Goal: Task Accomplishment & Management: Use online tool/utility

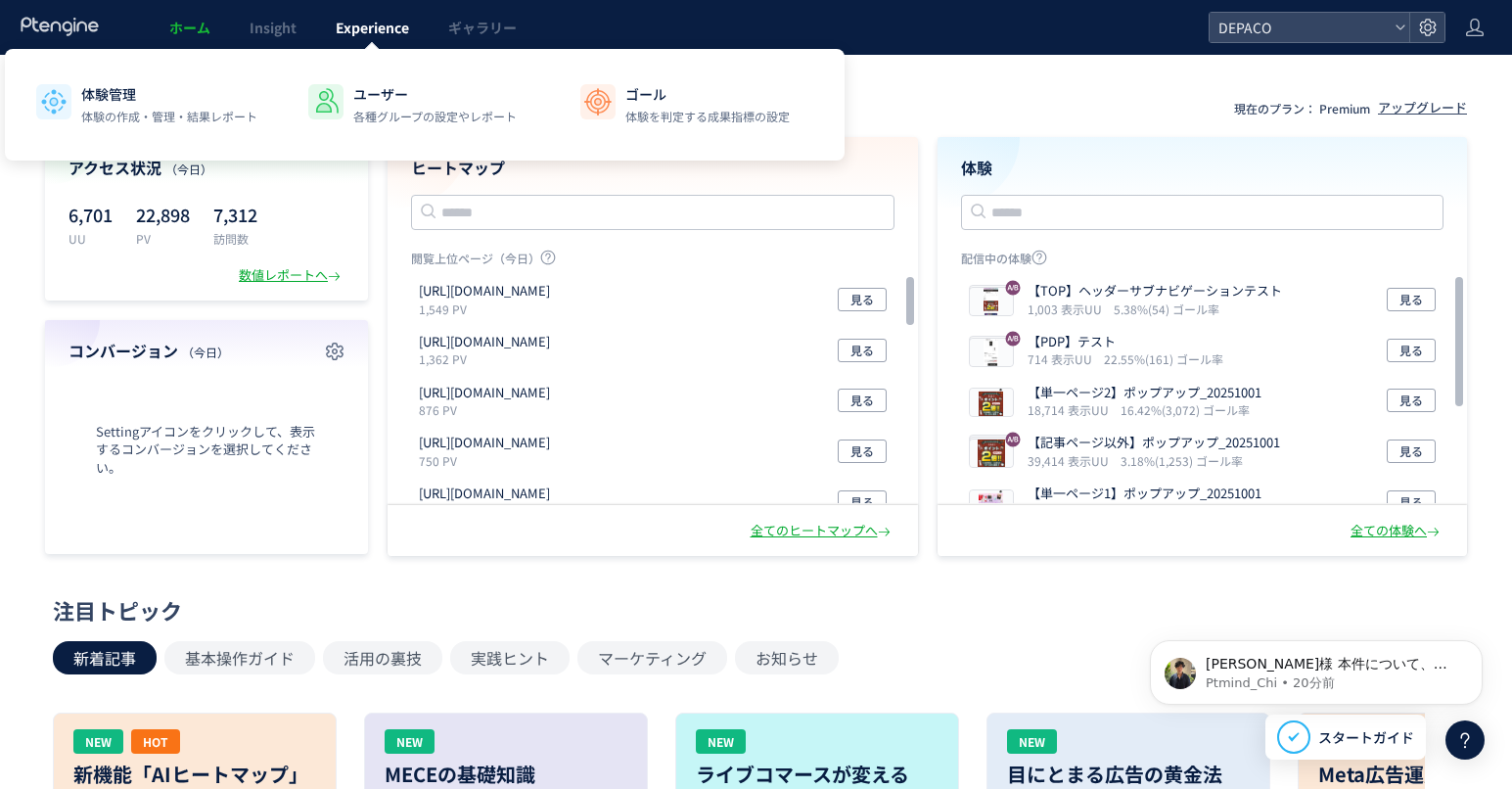
click at [371, 25] on span "Experience" at bounding box center [372, 27] width 73 height 20
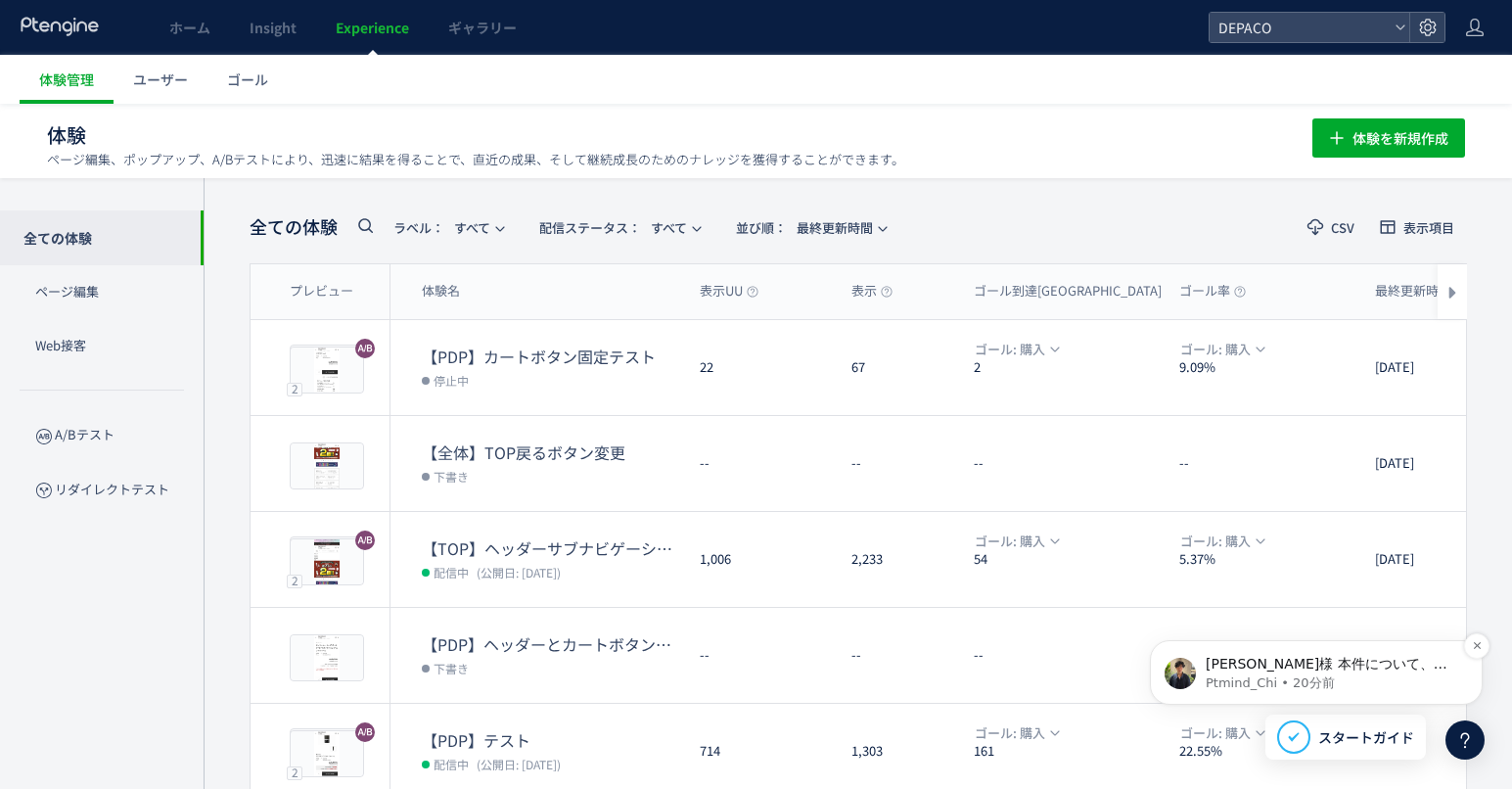
click at [1349, 670] on span "[PERSON_NAME]様 本件について、弊社技術者より、HTML編集範囲が広く、動的要素に影響してしまっていると聞いておりますが、 対処法を検討していると…" at bounding box center [1331, 712] width 251 height 113
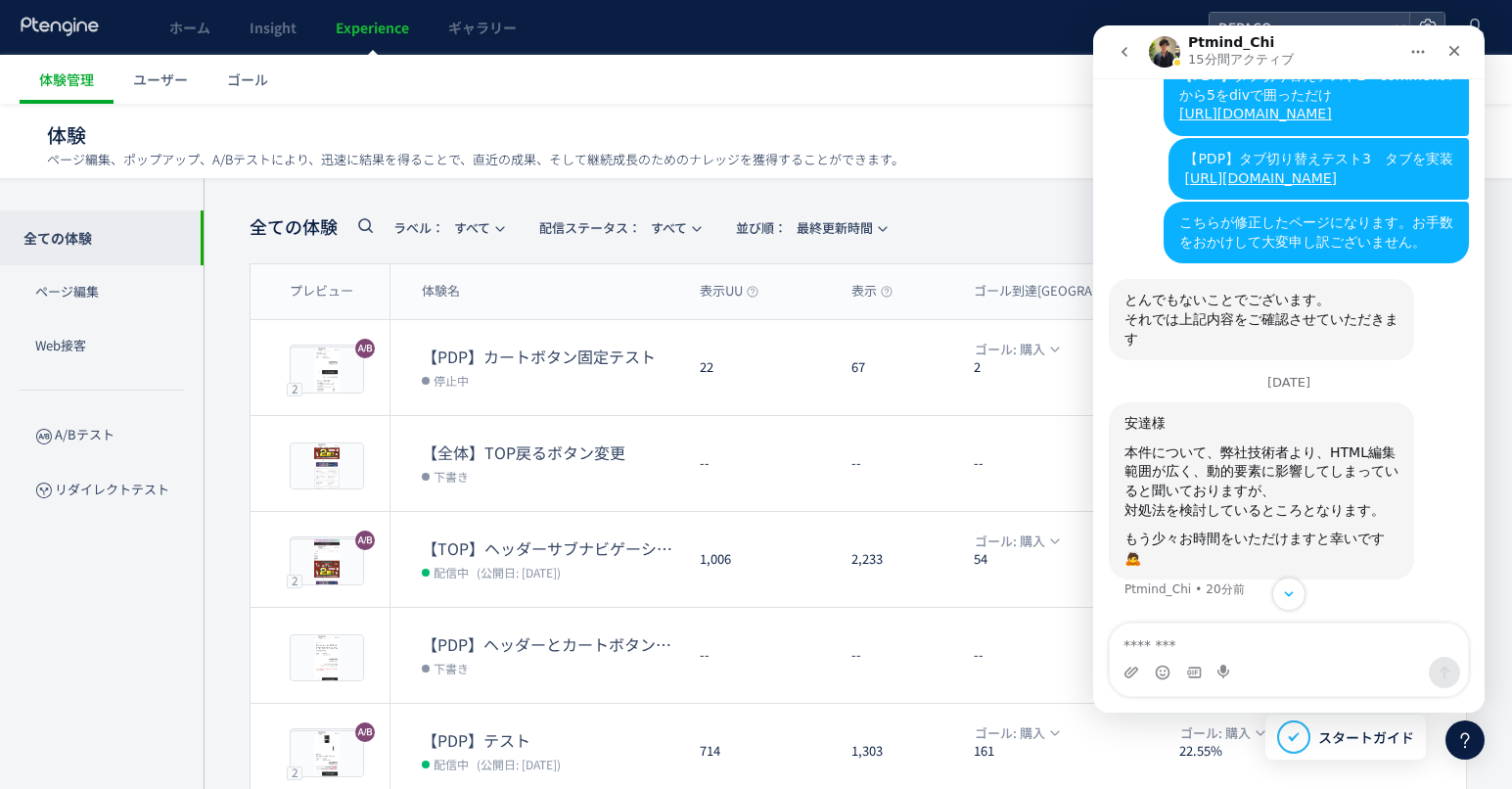
scroll to position [5045, 0]
click at [1267, 658] on div "Intercom Messenger" at bounding box center [1289, 673] width 358 height 31
click at [1191, 644] on textarea "メッセージ..." at bounding box center [1289, 640] width 358 height 33
type textarea "*"
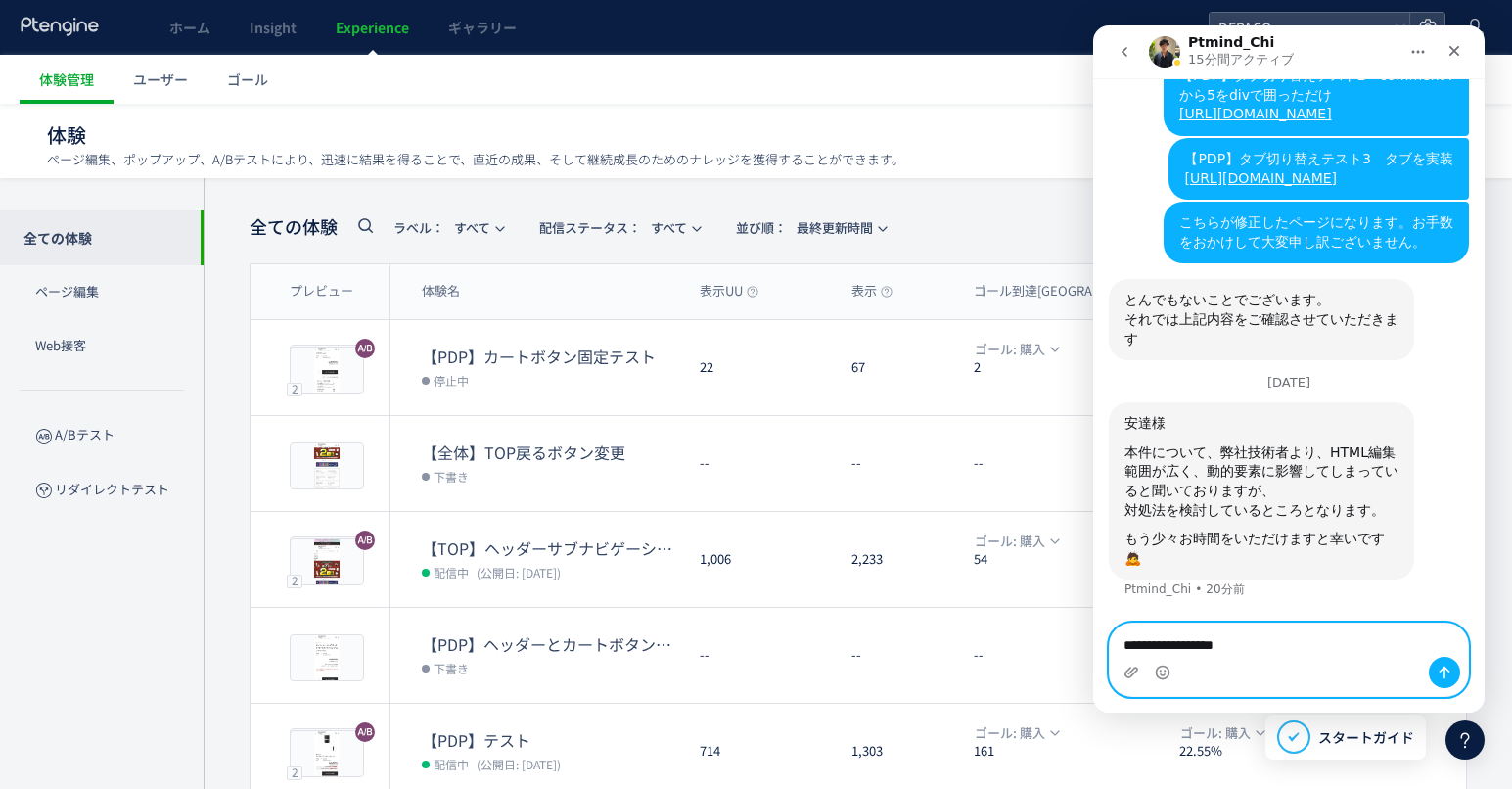
type textarea "**********"
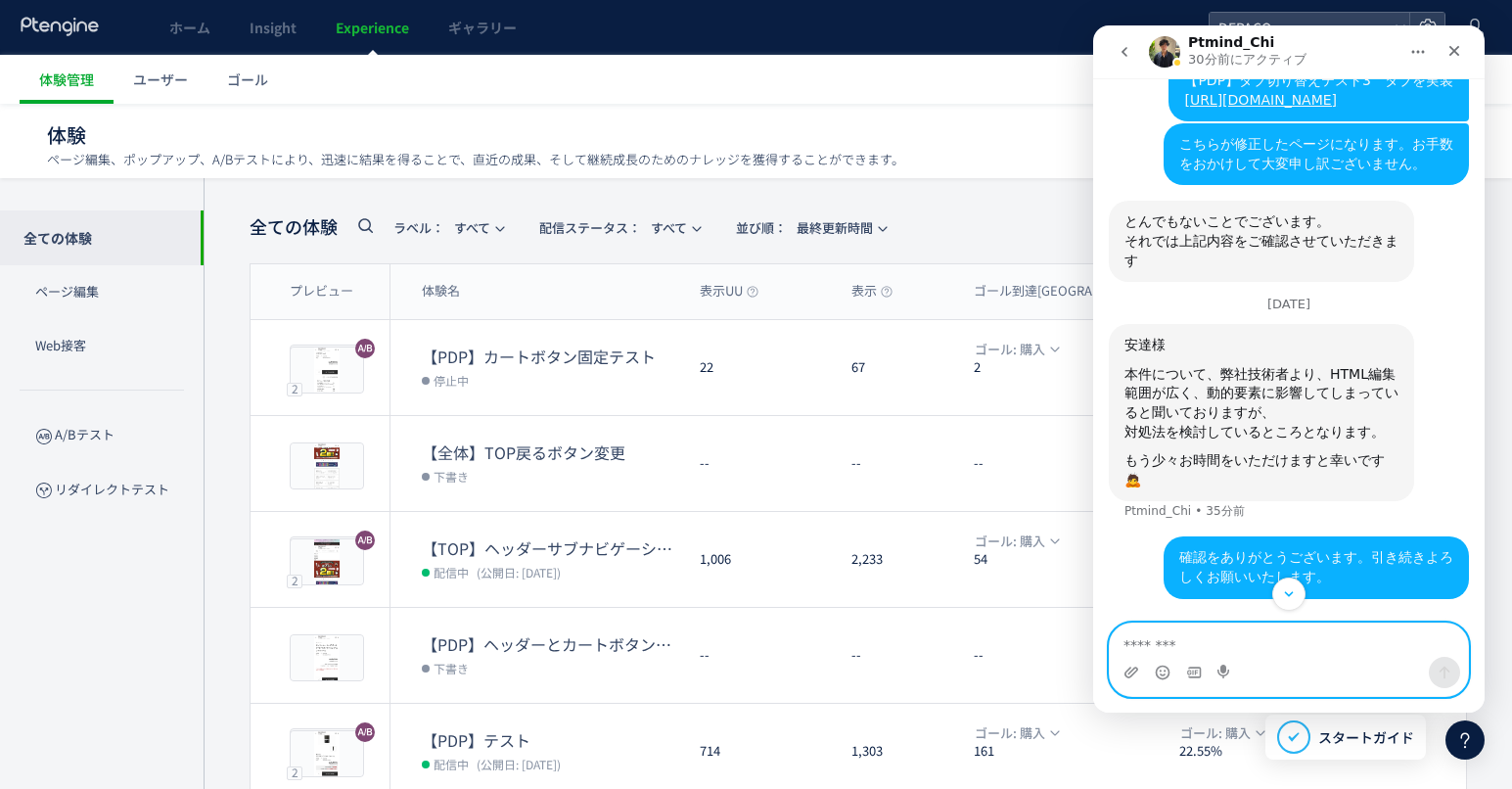
scroll to position [5123, 0]
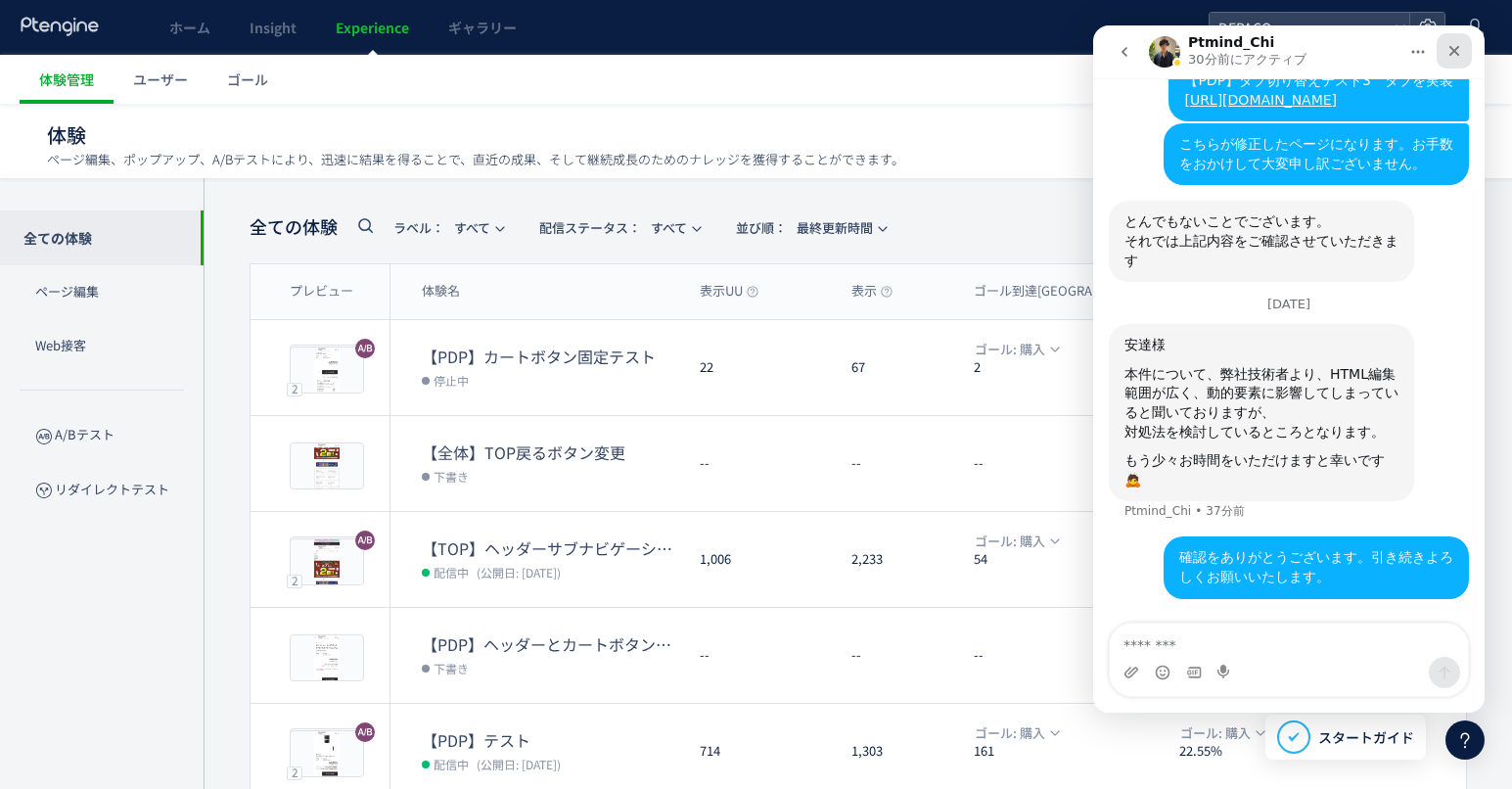
click at [1451, 53] on icon "クローズ" at bounding box center [1454, 51] width 11 height 11
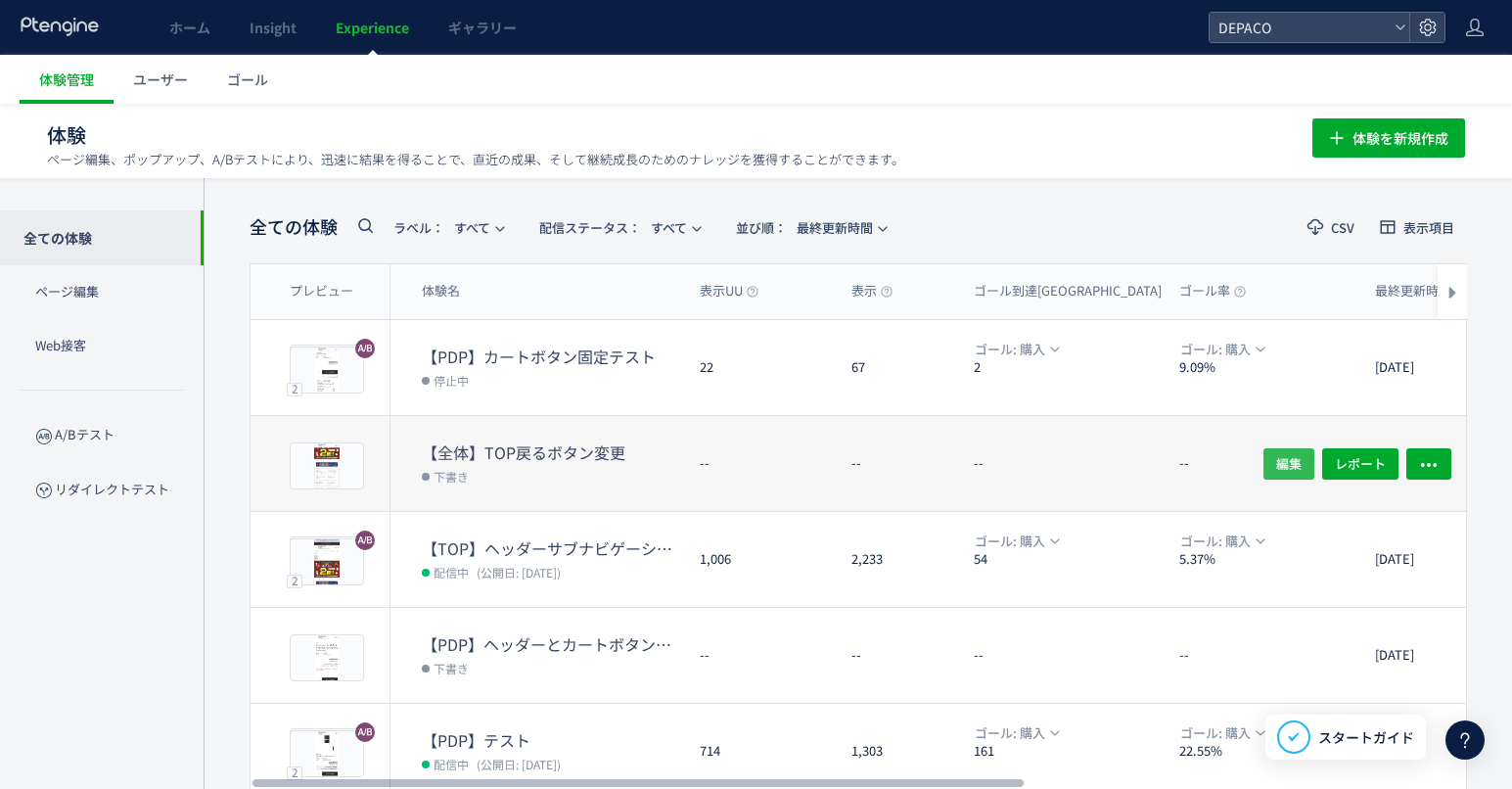
click at [1275, 463] on button "編集" at bounding box center [1289, 463] width 51 height 31
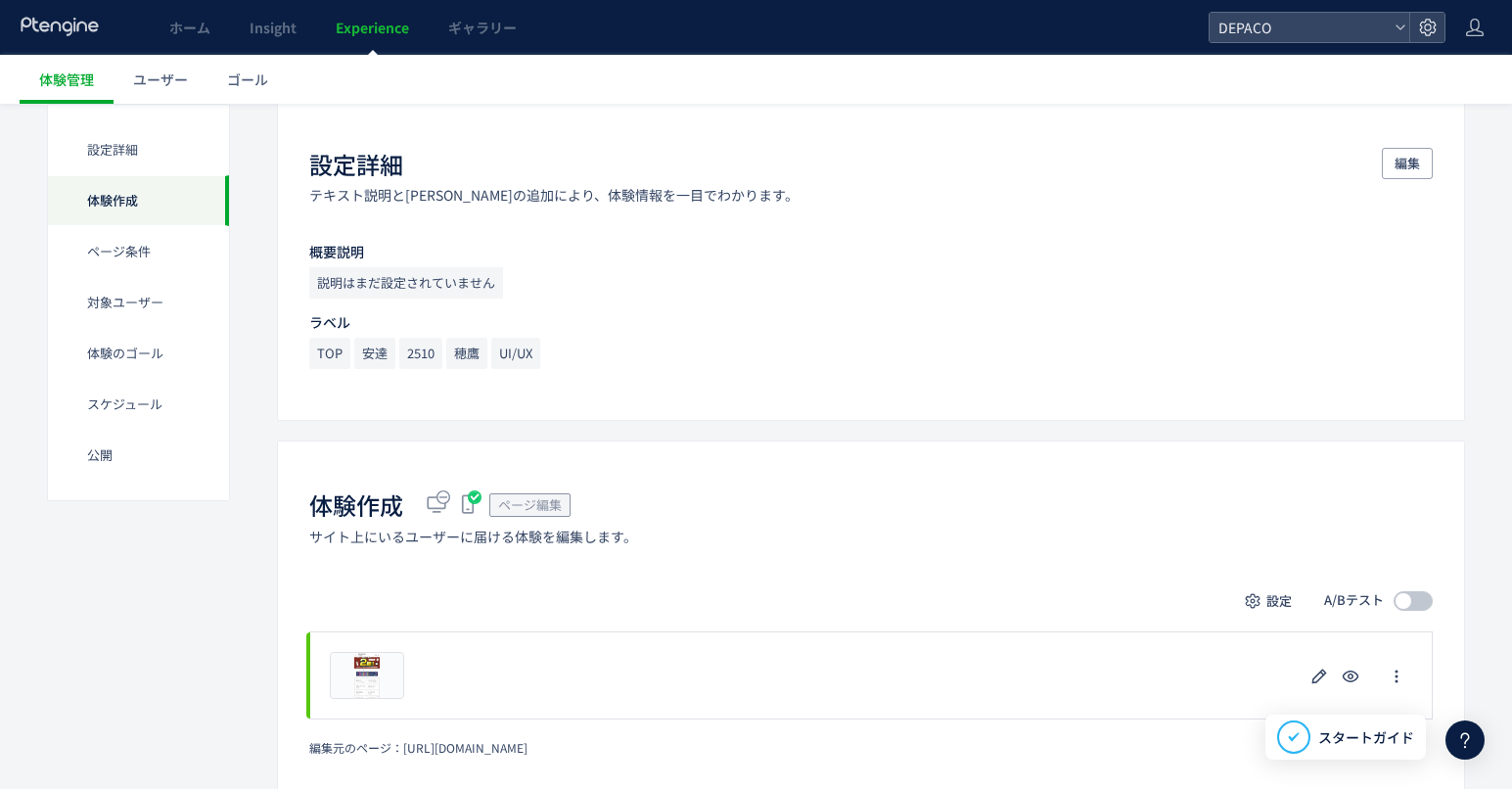
scroll to position [294, 0]
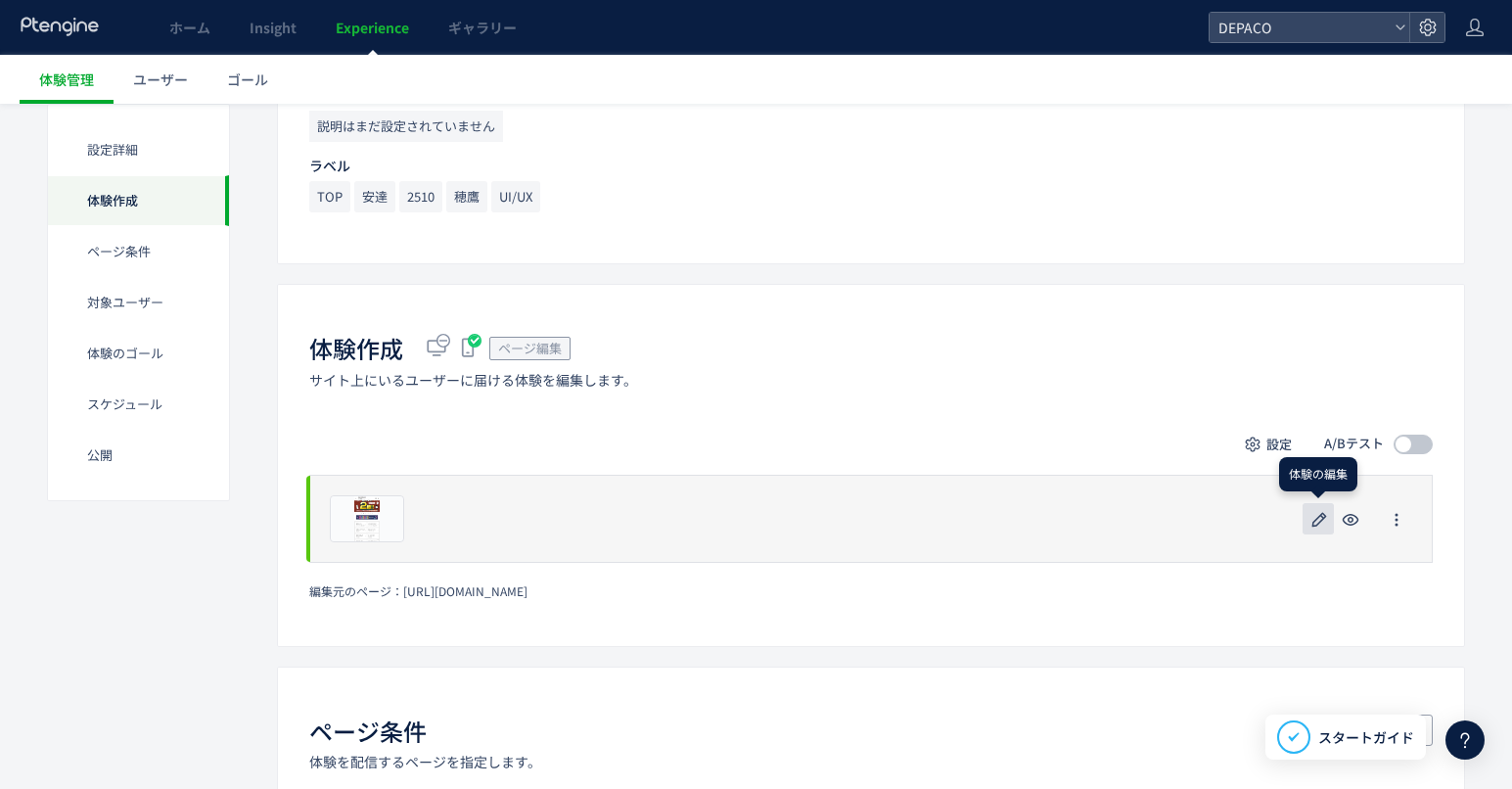
click at [1318, 514] on icon "button" at bounding box center [1319, 520] width 23 height 23
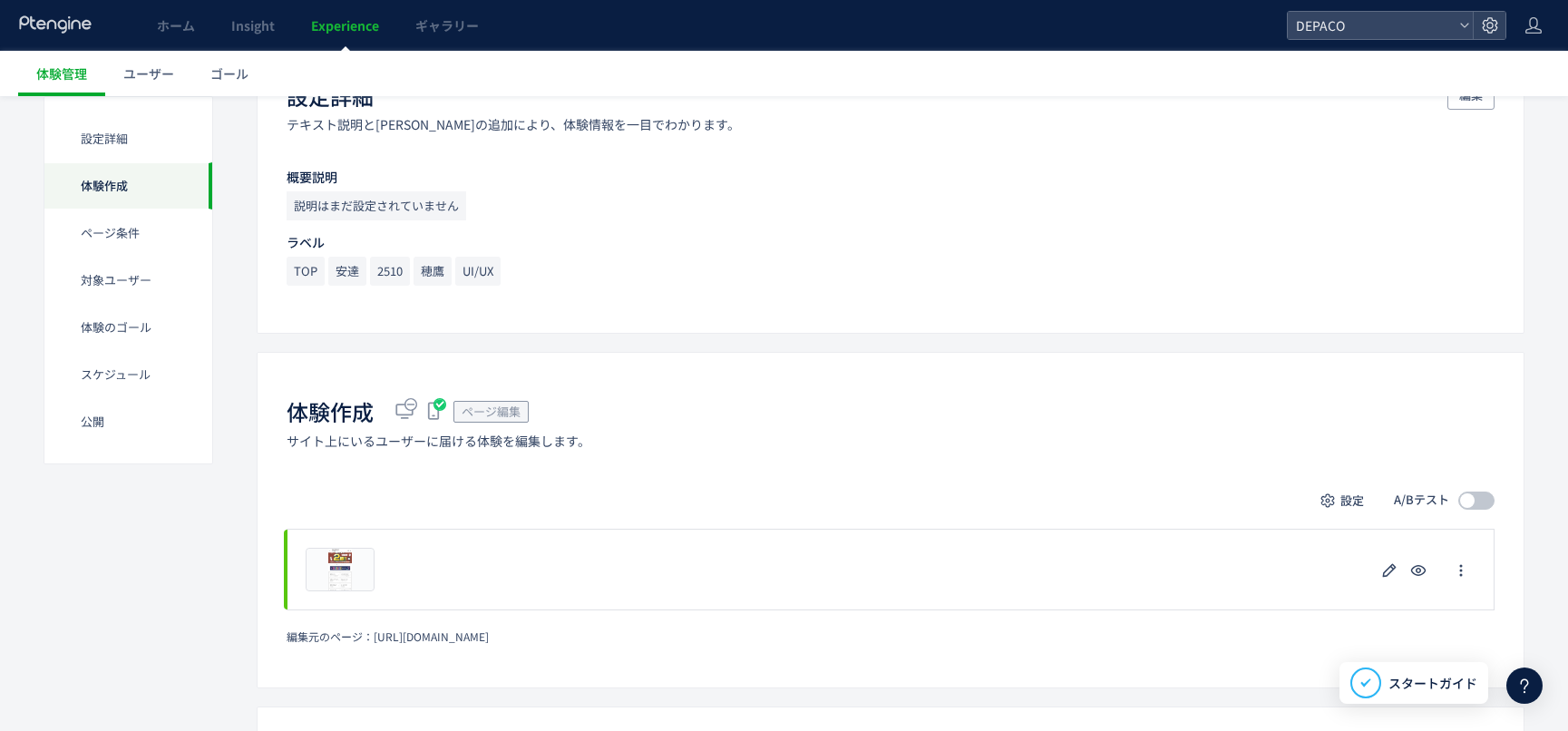
scroll to position [272, 0]
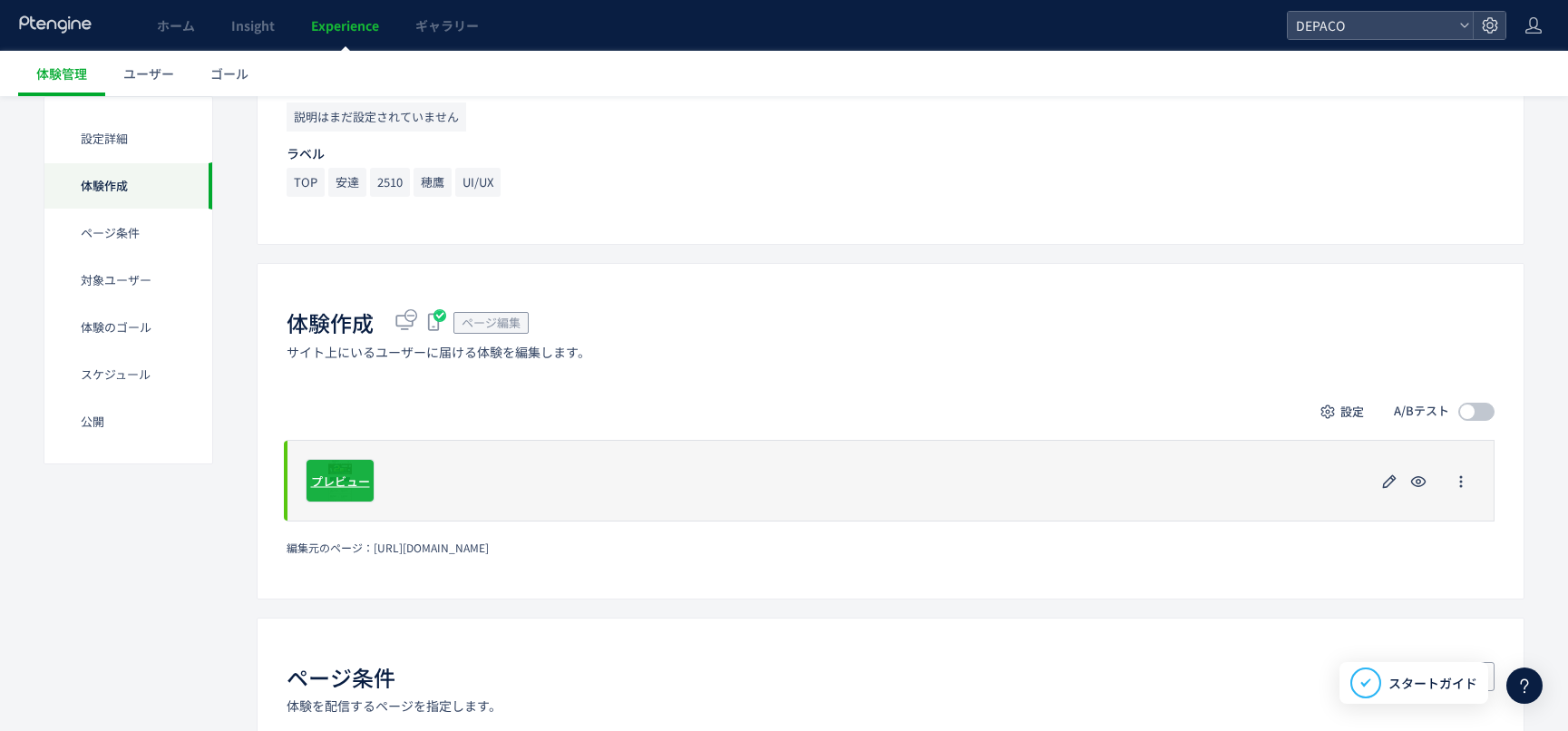
click at [355, 481] on span "プレビュー" at bounding box center [340, 480] width 59 height 17
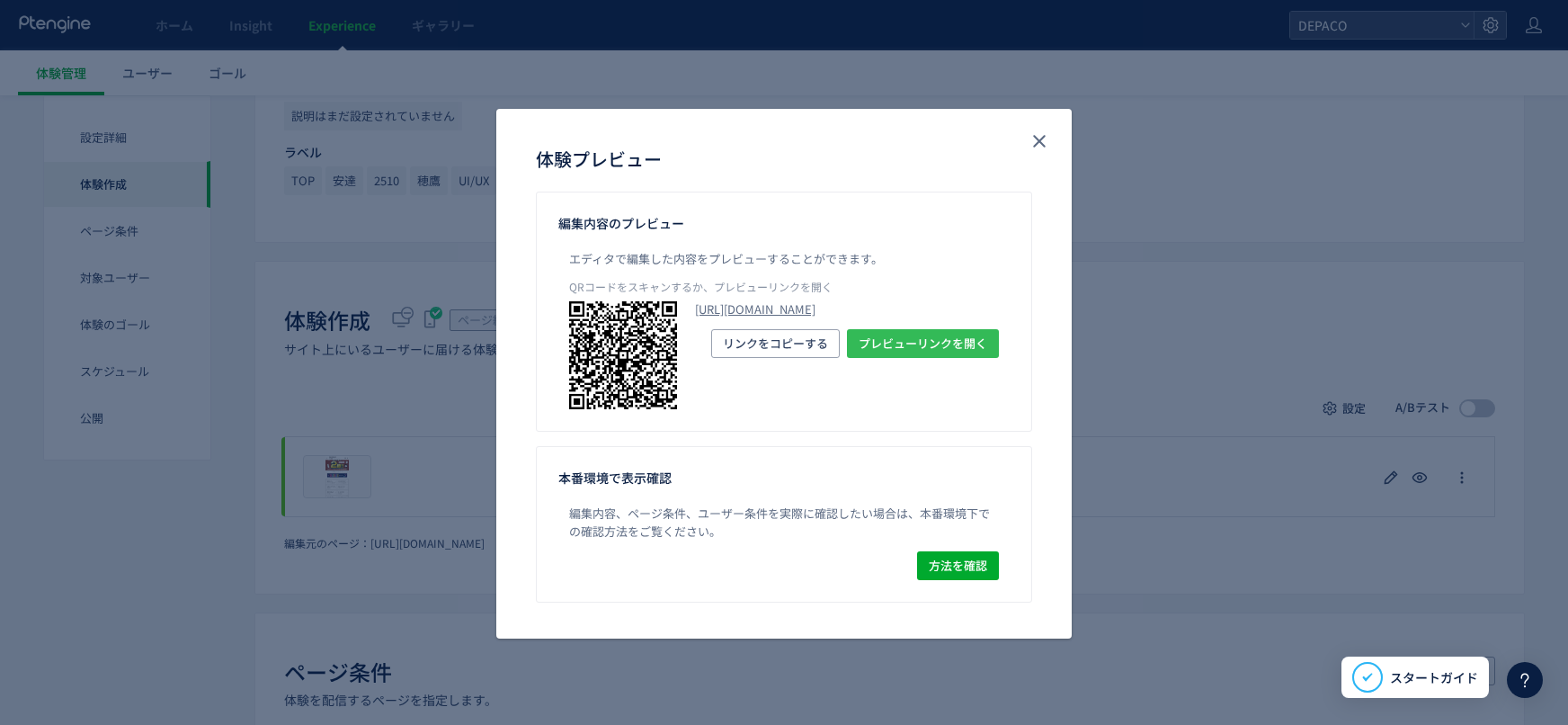
click at [872, 358] on span "プレビューリンクを開く" at bounding box center [922, 344] width 129 height 29
drag, startPoint x: 1044, startPoint y: 141, endPoint x: 1002, endPoint y: 161, distance: 46.5
click at [1044, 141] on icon "close" at bounding box center [1039, 141] width 22 height 22
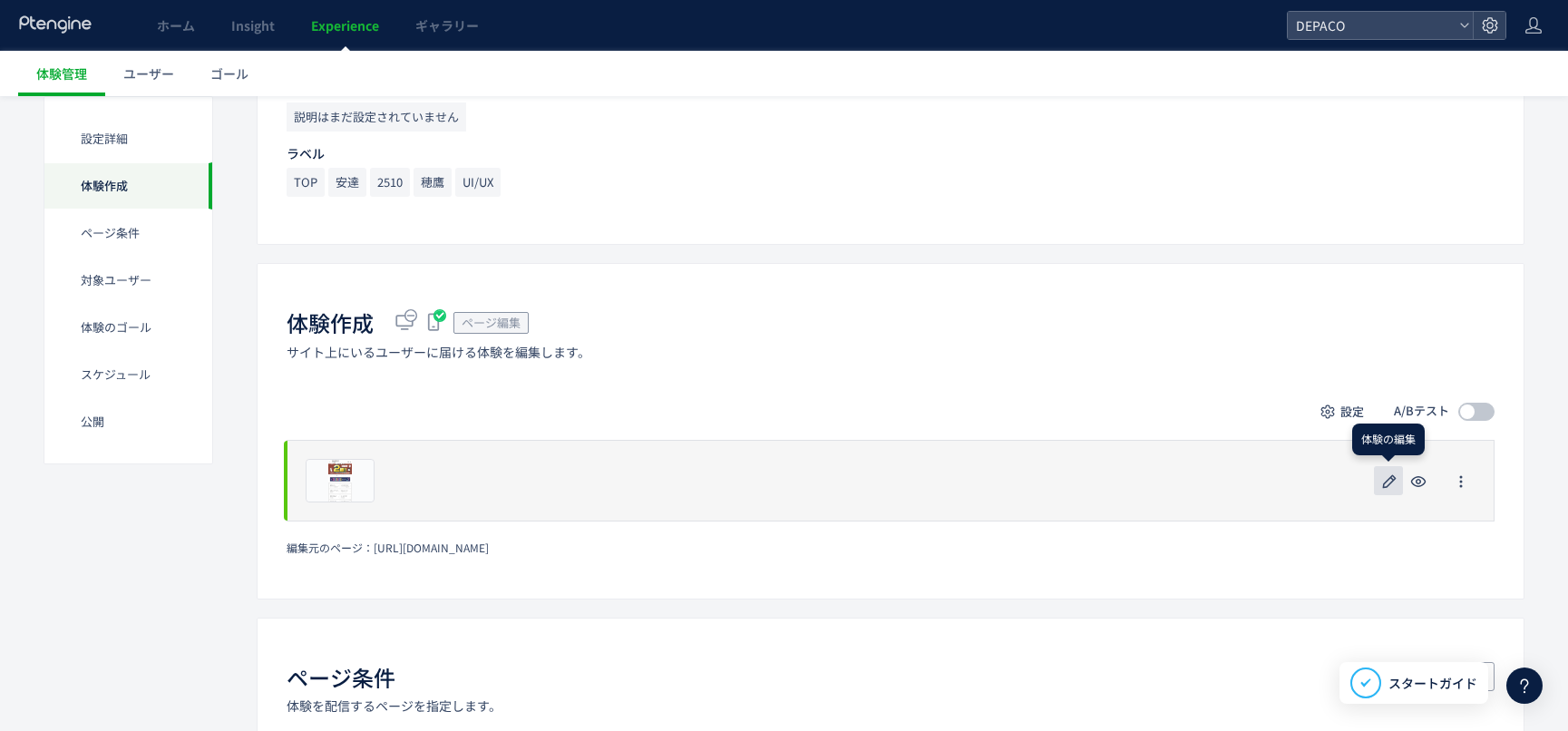
click at [1389, 475] on icon "button" at bounding box center [1389, 482] width 22 height 22
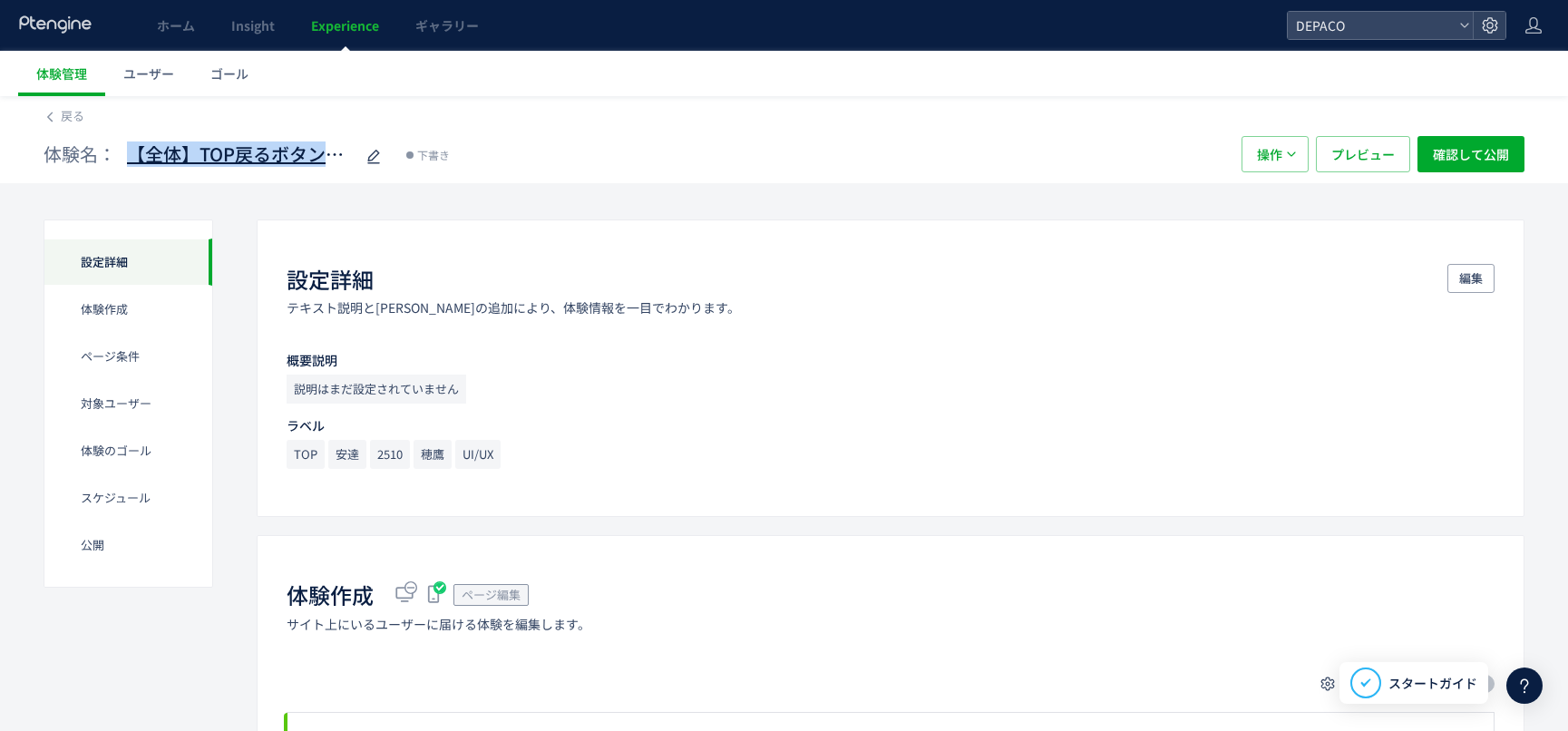
drag, startPoint x: 167, startPoint y: 163, endPoint x: 351, endPoint y: 170, distance: 184.1
click at [351, 170] on div "体験名： 【全体】TOP戻るボタン変更" at bounding box center [214, 154] width 341 height 36
